Goal: Transaction & Acquisition: Purchase product/service

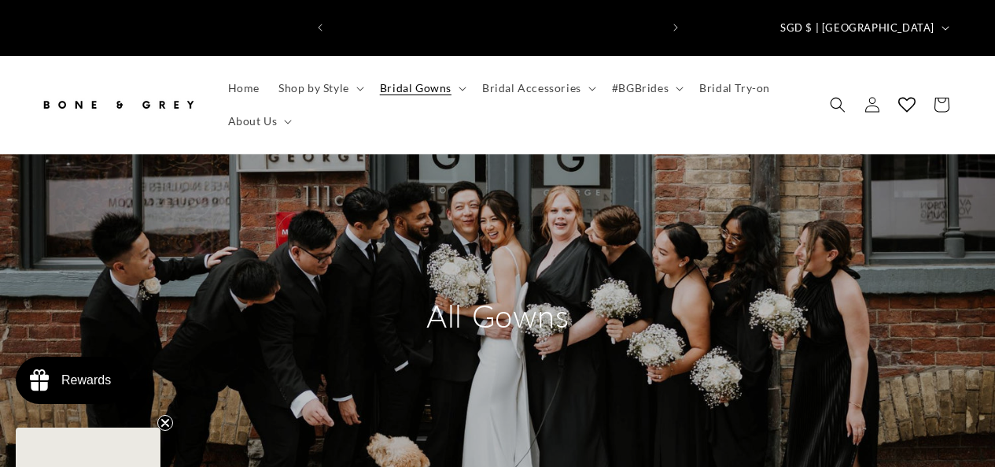
click at [411, 72] on summary "Bridal Gowns" at bounding box center [422, 88] width 102 height 33
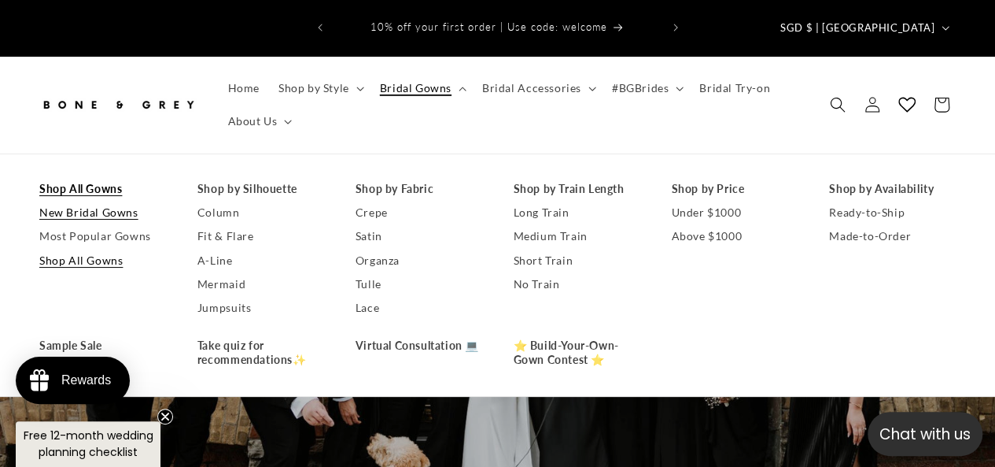
click at [83, 201] on link "New Bridal Gowns" at bounding box center [102, 213] width 127 height 24
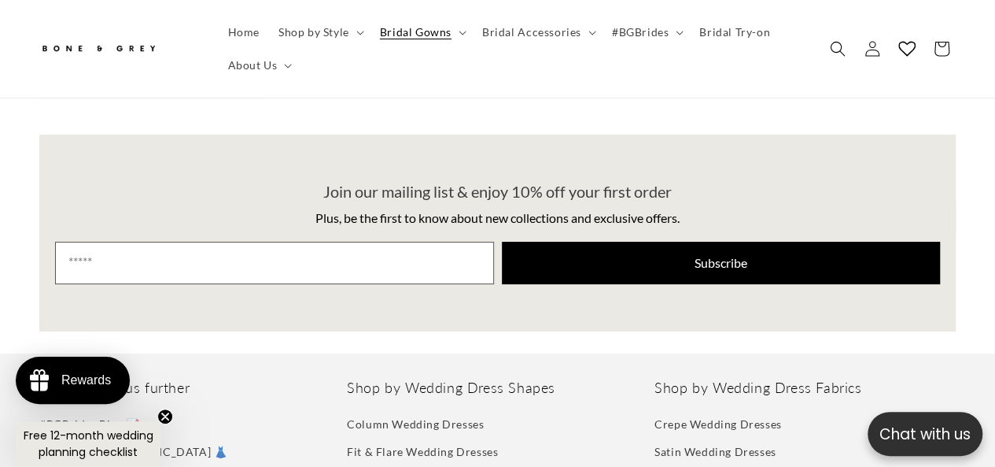
scroll to position [2990, 0]
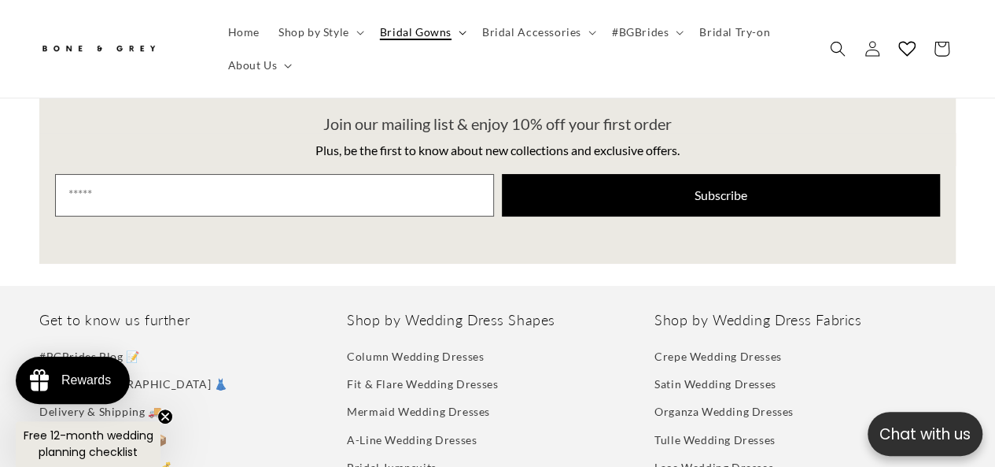
click at [411, 31] on span "Bridal Gowns" at bounding box center [416, 32] width 72 height 14
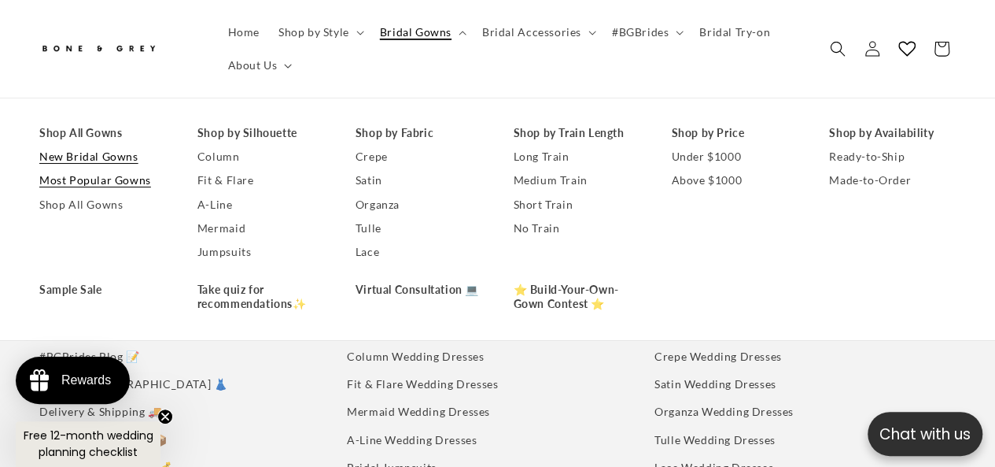
scroll to position [0, 327]
click at [121, 184] on link "Most Popular Gowns" at bounding box center [102, 181] width 127 height 24
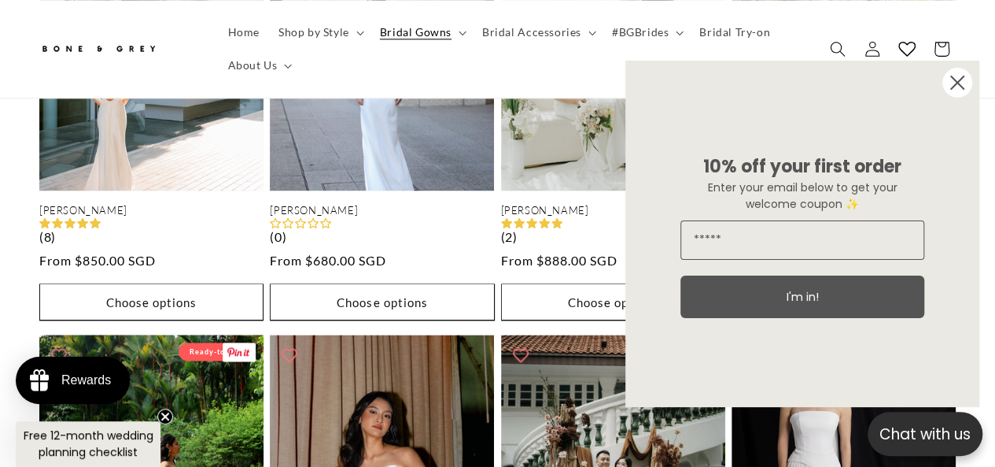
scroll to position [1259, 0]
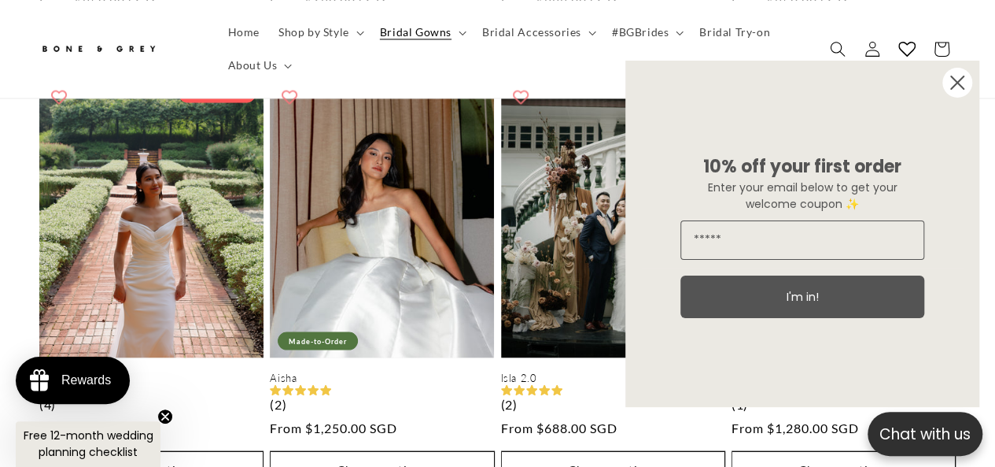
click at [958, 84] on icon "Close dialog" at bounding box center [957, 82] width 13 height 13
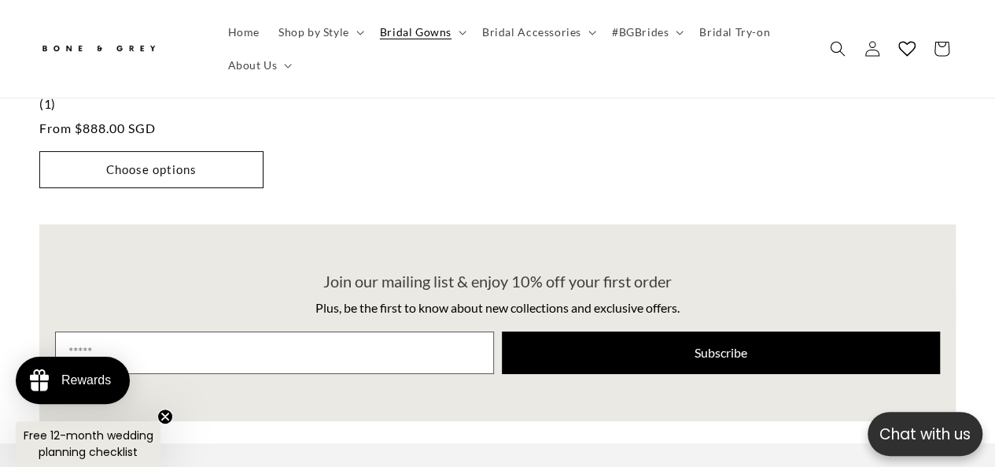
scroll to position [0, 654]
